Goal: Find contact information: Find contact information

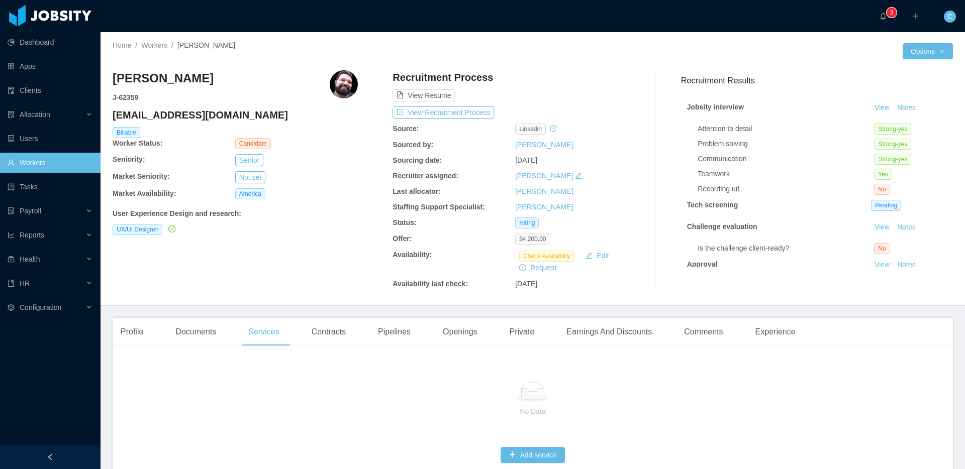
click at [140, 79] on h3 "[PERSON_NAME]" at bounding box center [163, 78] width 101 height 16
copy h3 "[PERSON_NAME]"
drag, startPoint x: 273, startPoint y: 115, endPoint x: 113, endPoint y: 115, distance: 160.3
click at [113, 115] on h4 "[EMAIL_ADDRESS][DOMAIN_NAME]" at bounding box center [235, 115] width 245 height 14
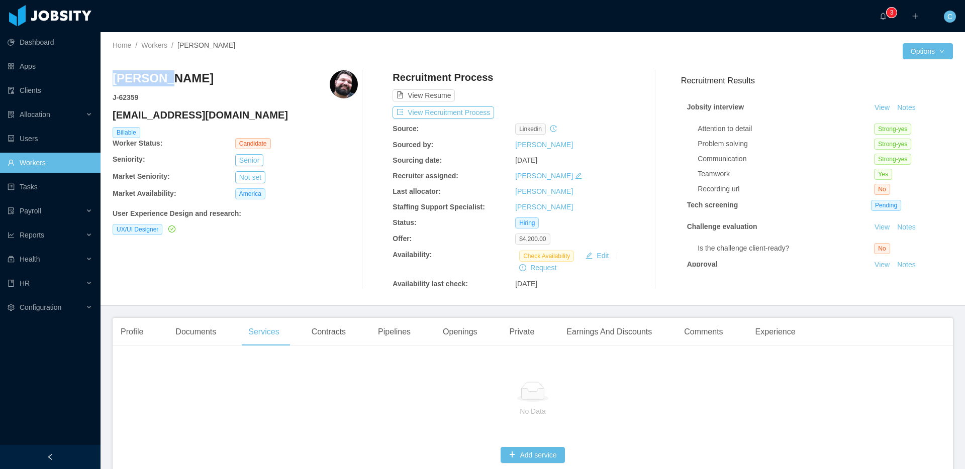
copy h4 "[EMAIL_ADDRESS][DOMAIN_NAME]"
